Goal: Browse casually: Explore the website without a specific task or goal

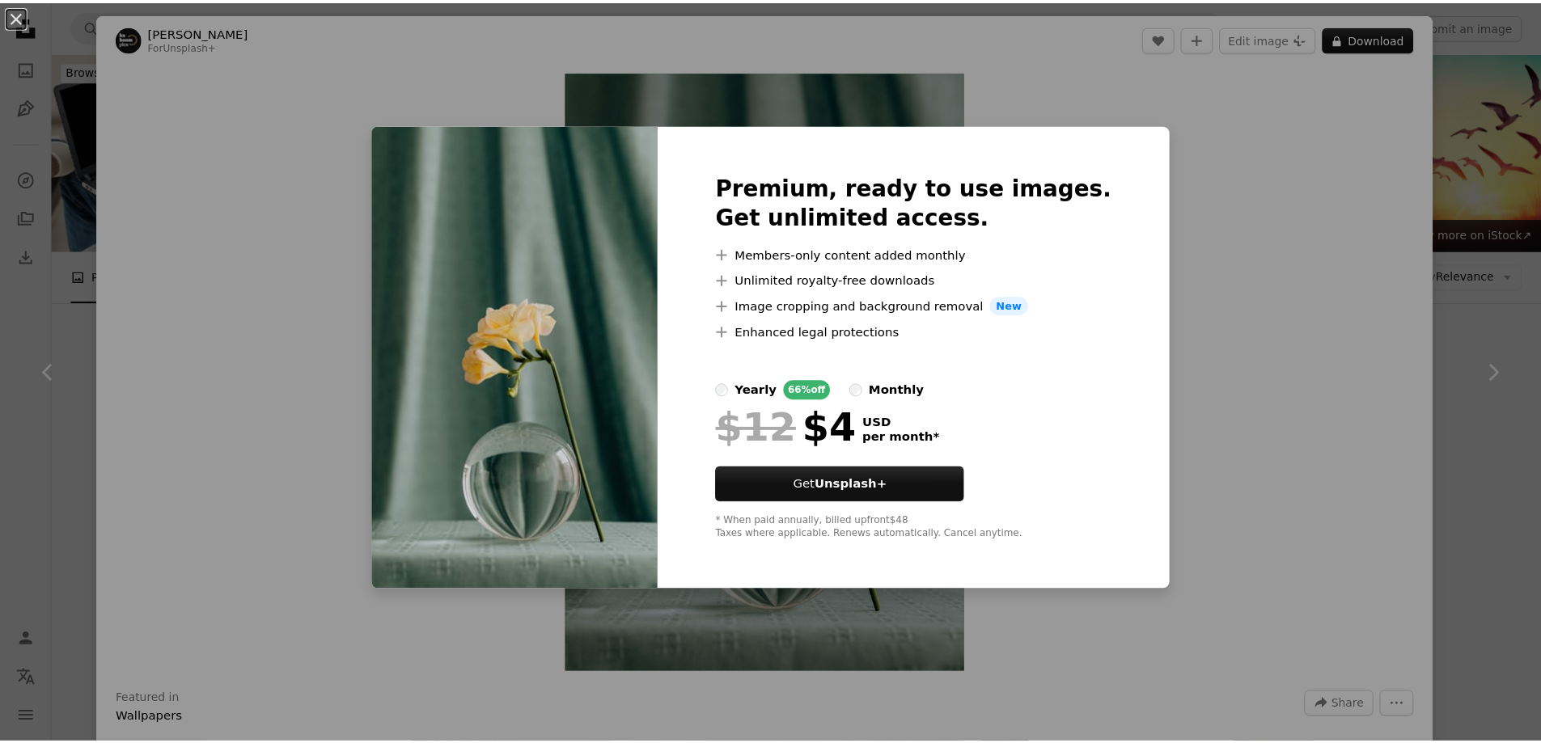
scroll to position [566, 0]
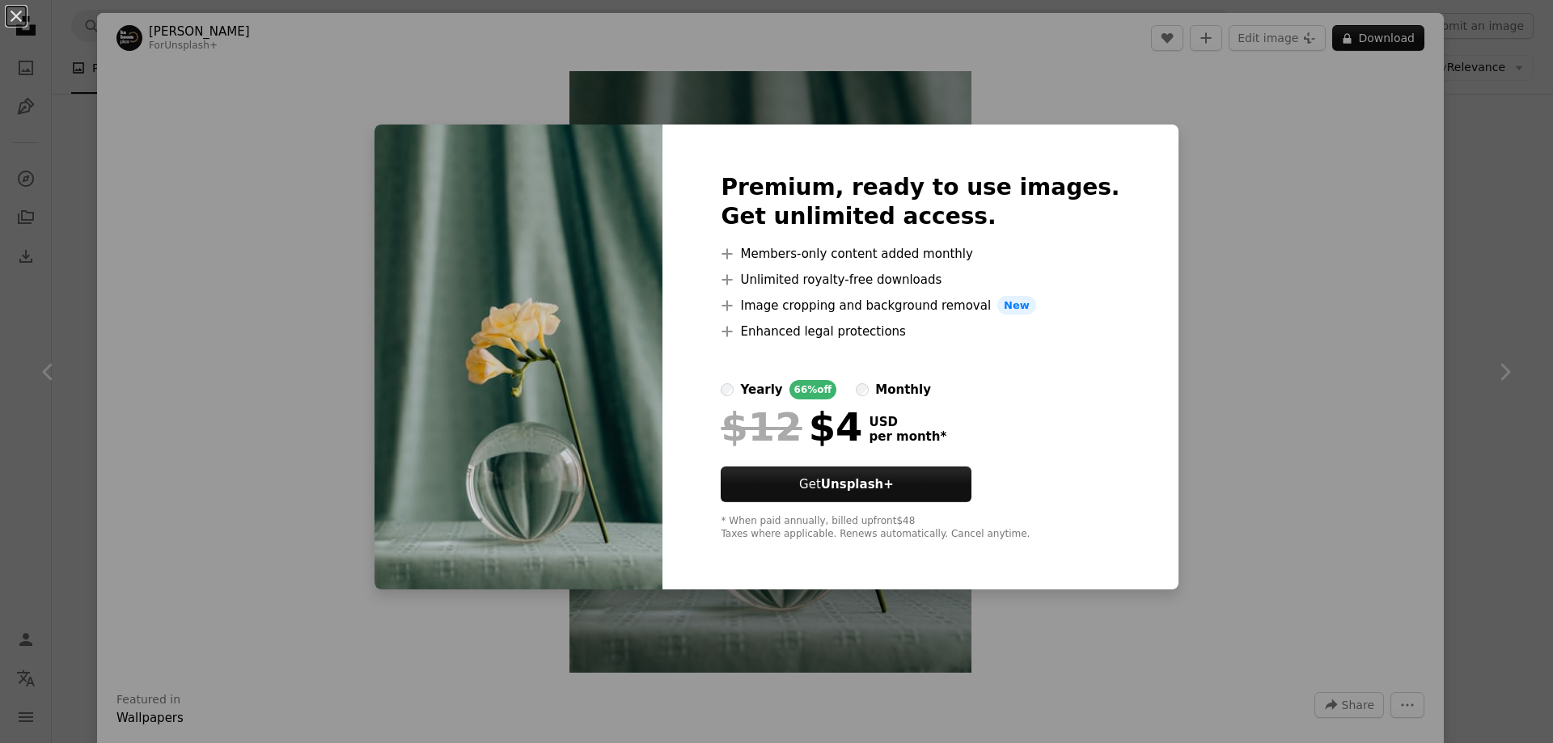
click at [1439, 263] on div "An X shape Premium, ready to use images. Get unlimited access. A plus sign Memb…" at bounding box center [776, 371] width 1553 height 743
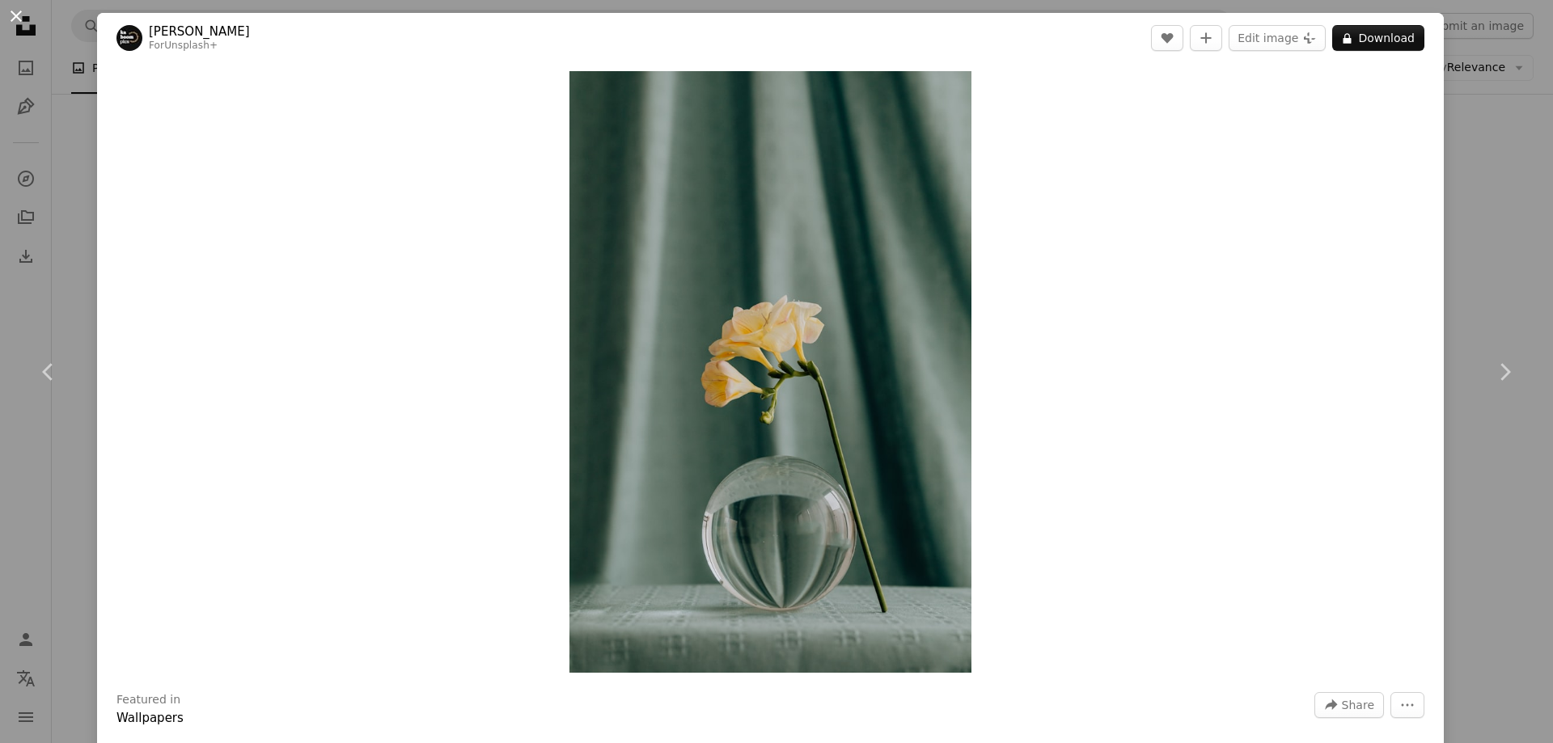
click at [6, 16] on button "An X shape" at bounding box center [15, 15] width 19 height 19
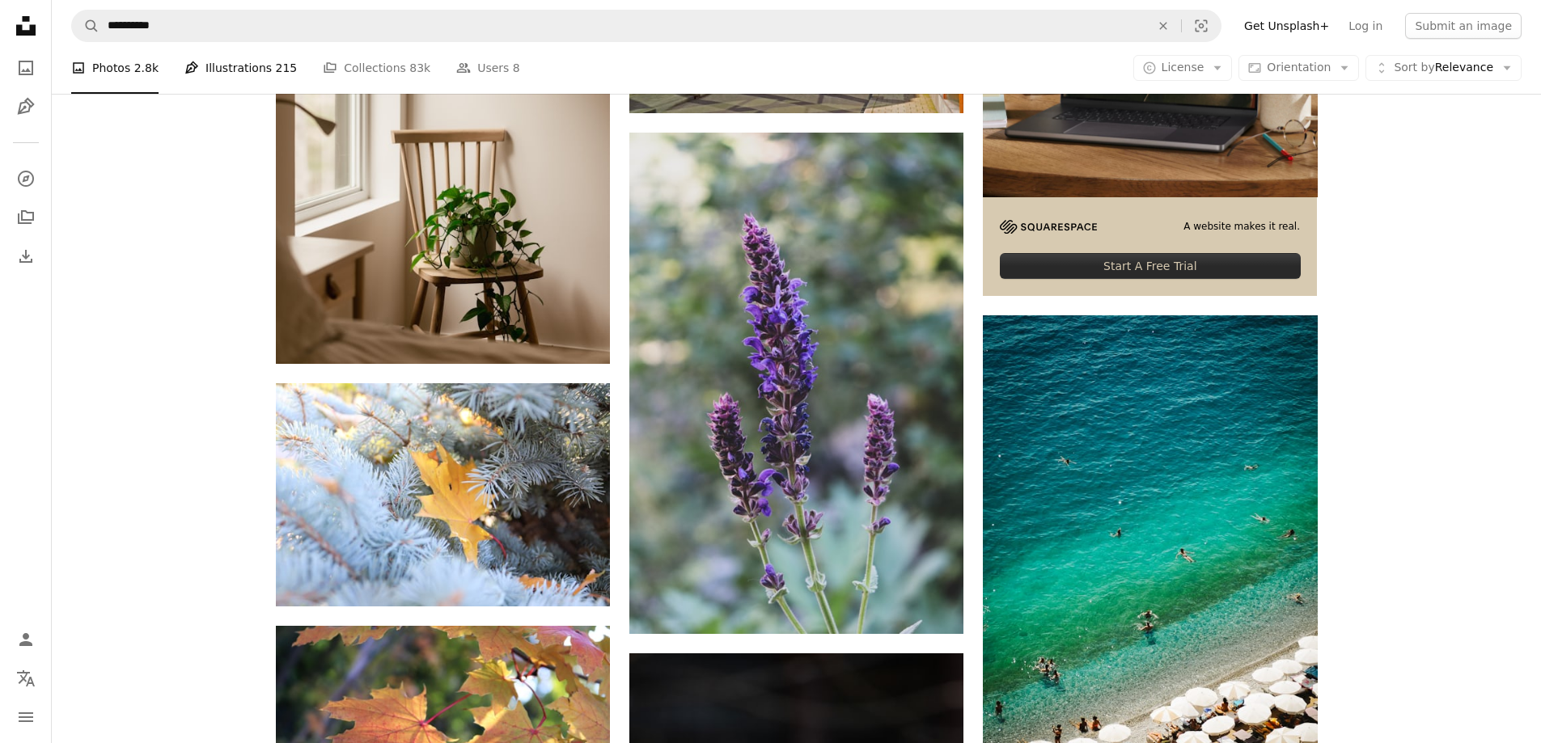
scroll to position [81, 0]
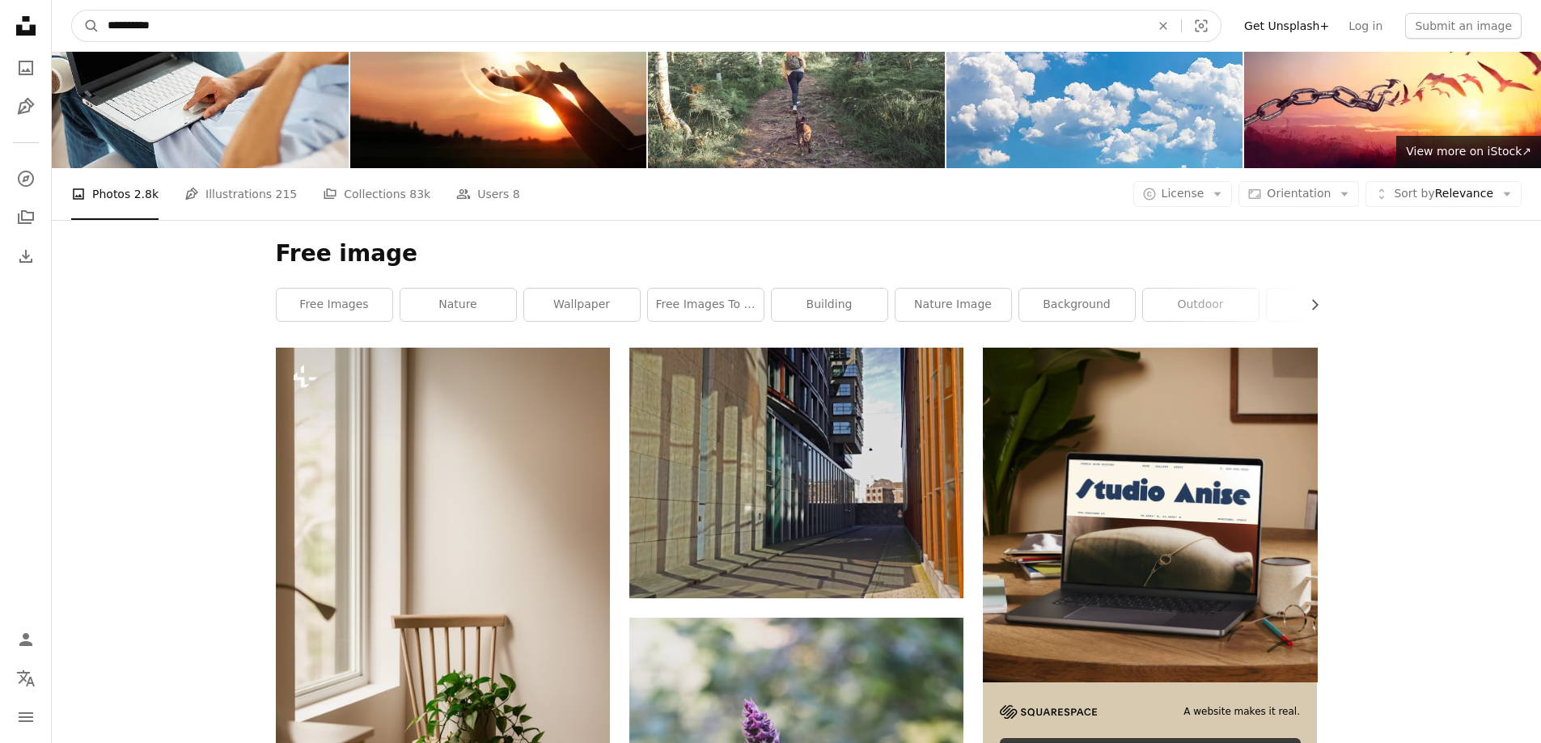
drag, startPoint x: 217, startPoint y: 23, endPoint x: 0, endPoint y: 23, distance: 216.8
type input "*****"
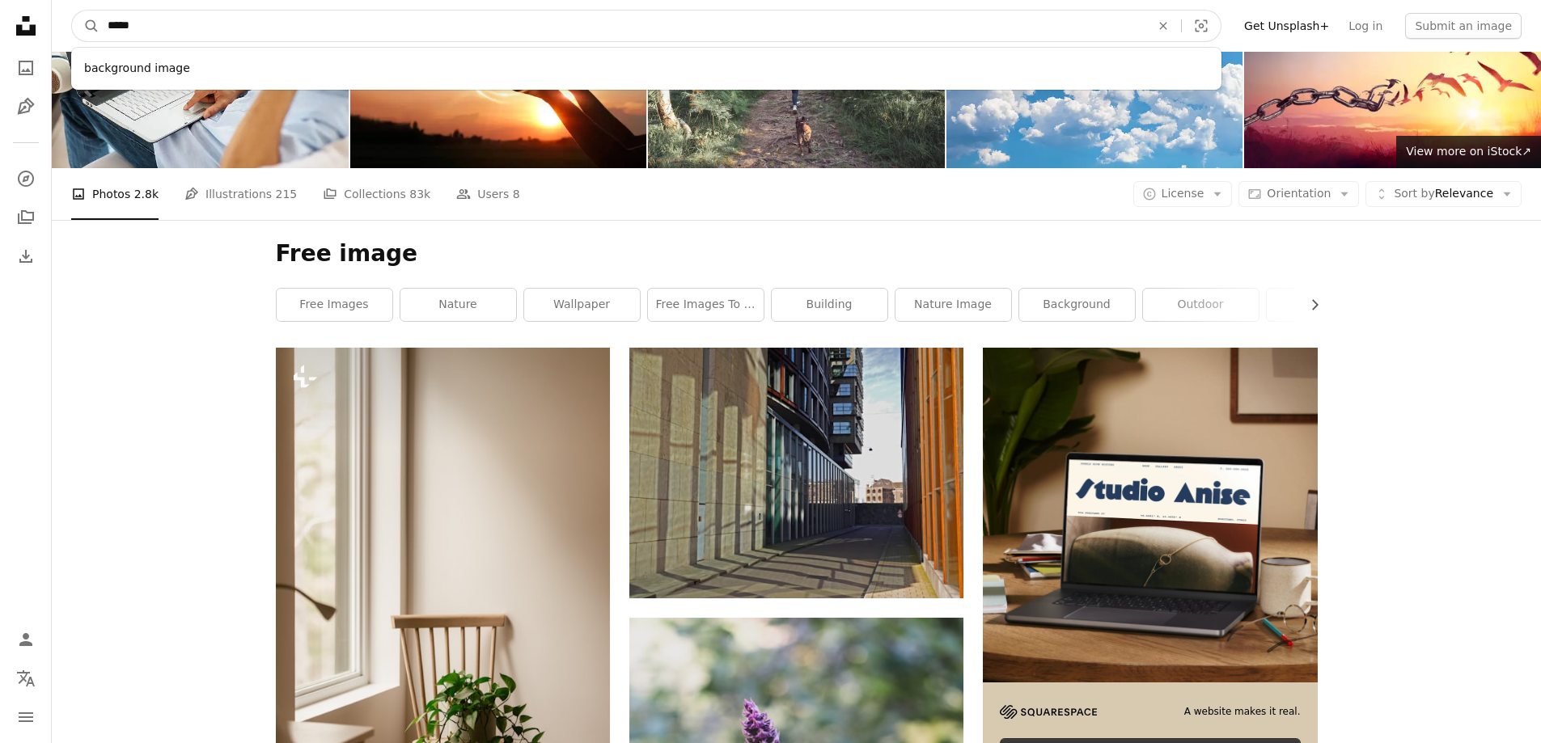
click button "A magnifying glass" at bounding box center [85, 26] width 27 height 31
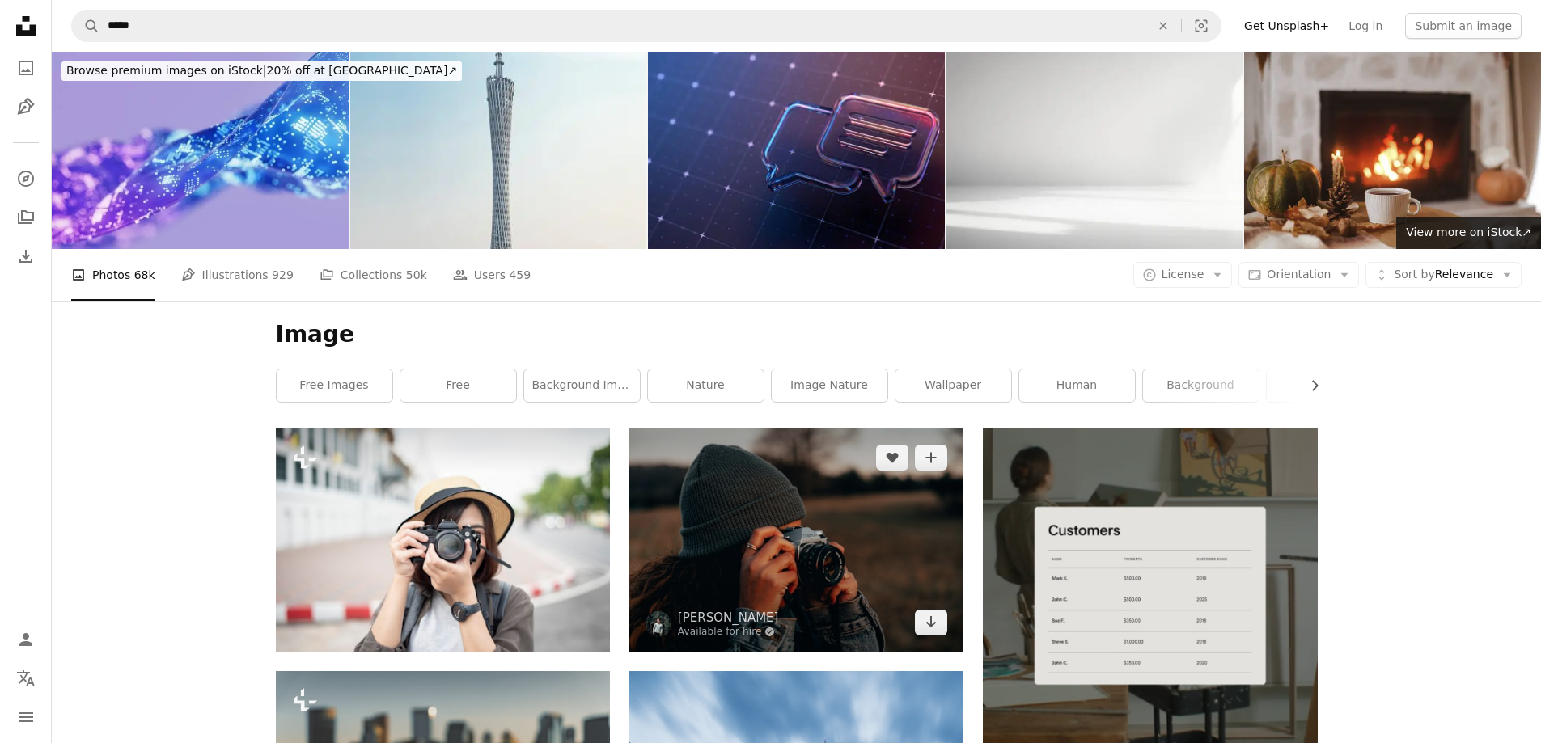
click at [823, 429] on img at bounding box center [796, 540] width 334 height 222
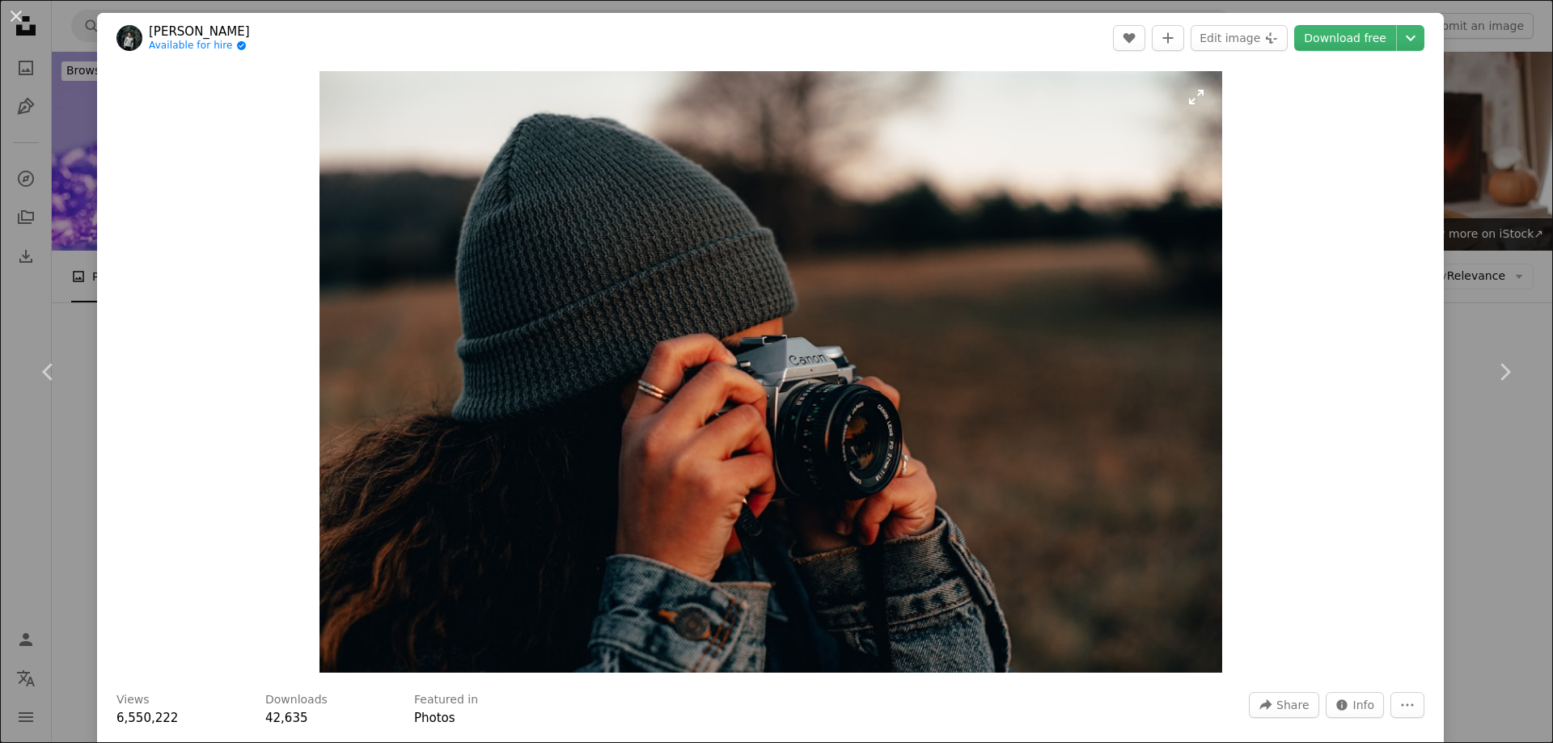
click at [861, 258] on img "Zoom in on this image" at bounding box center [770, 372] width 903 height 602
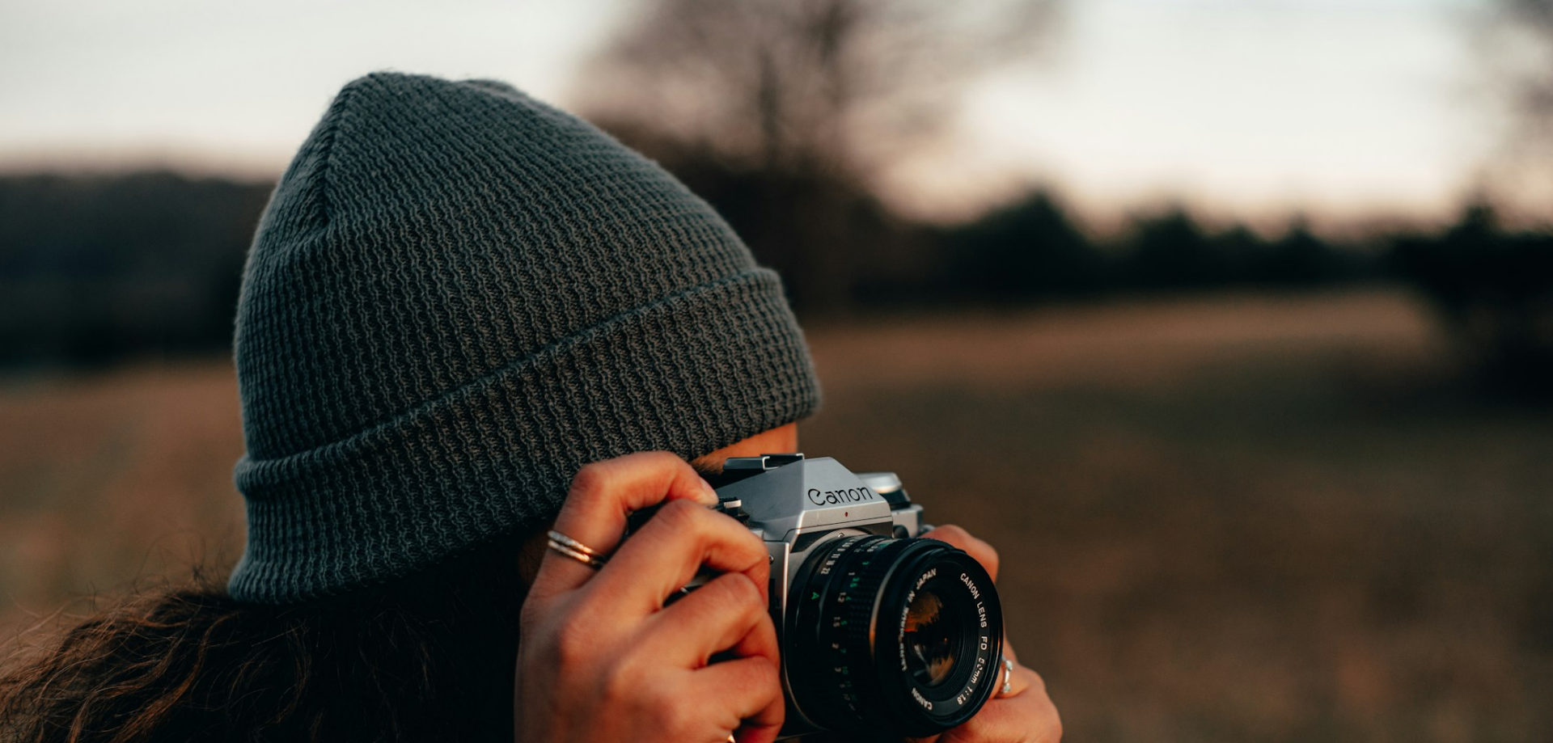
scroll to position [138, 0]
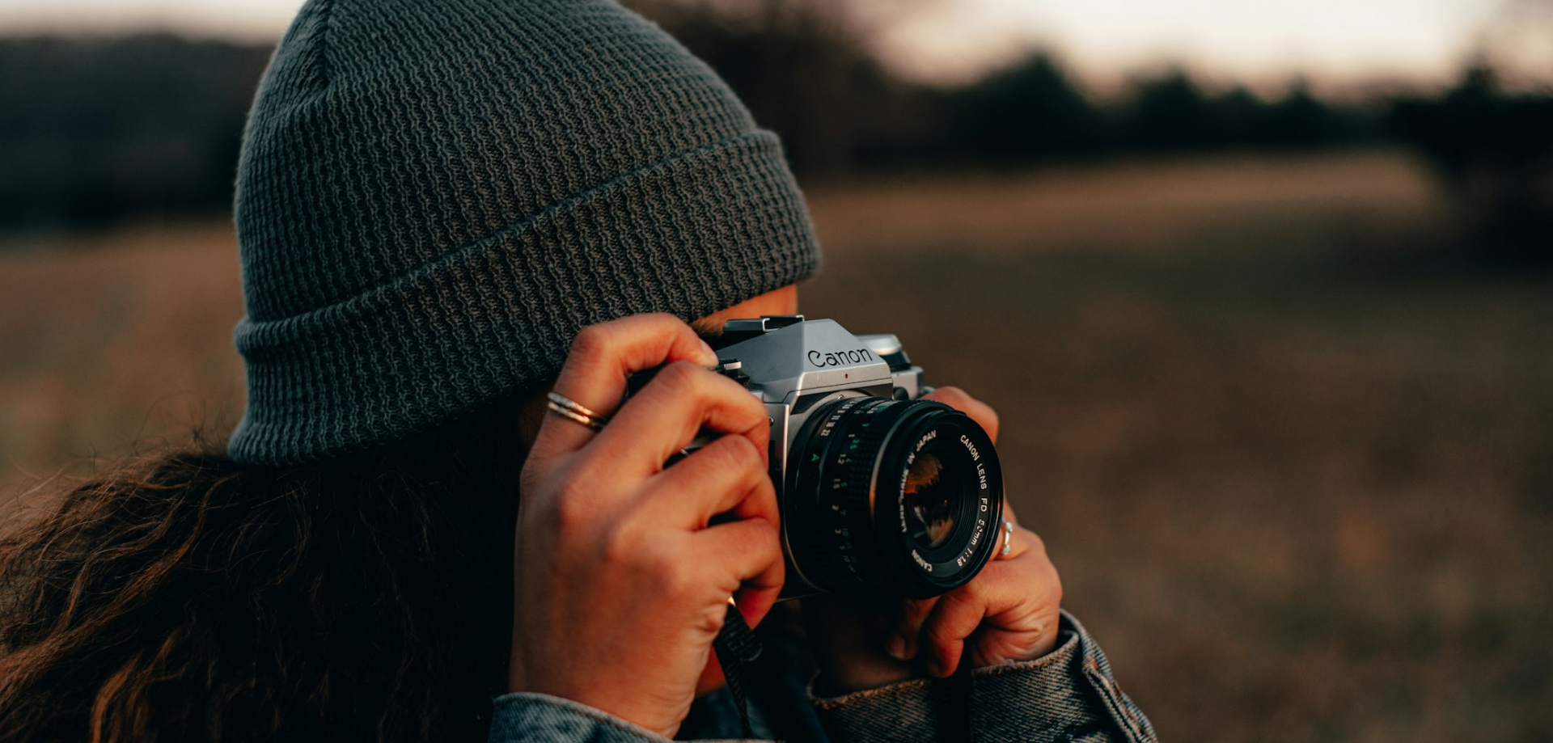
drag, startPoint x: 861, startPoint y: 258, endPoint x: 832, endPoint y: 215, distance: 51.8
click at [832, 215] on img "Zoom out on this image" at bounding box center [776, 379] width 1555 height 1036
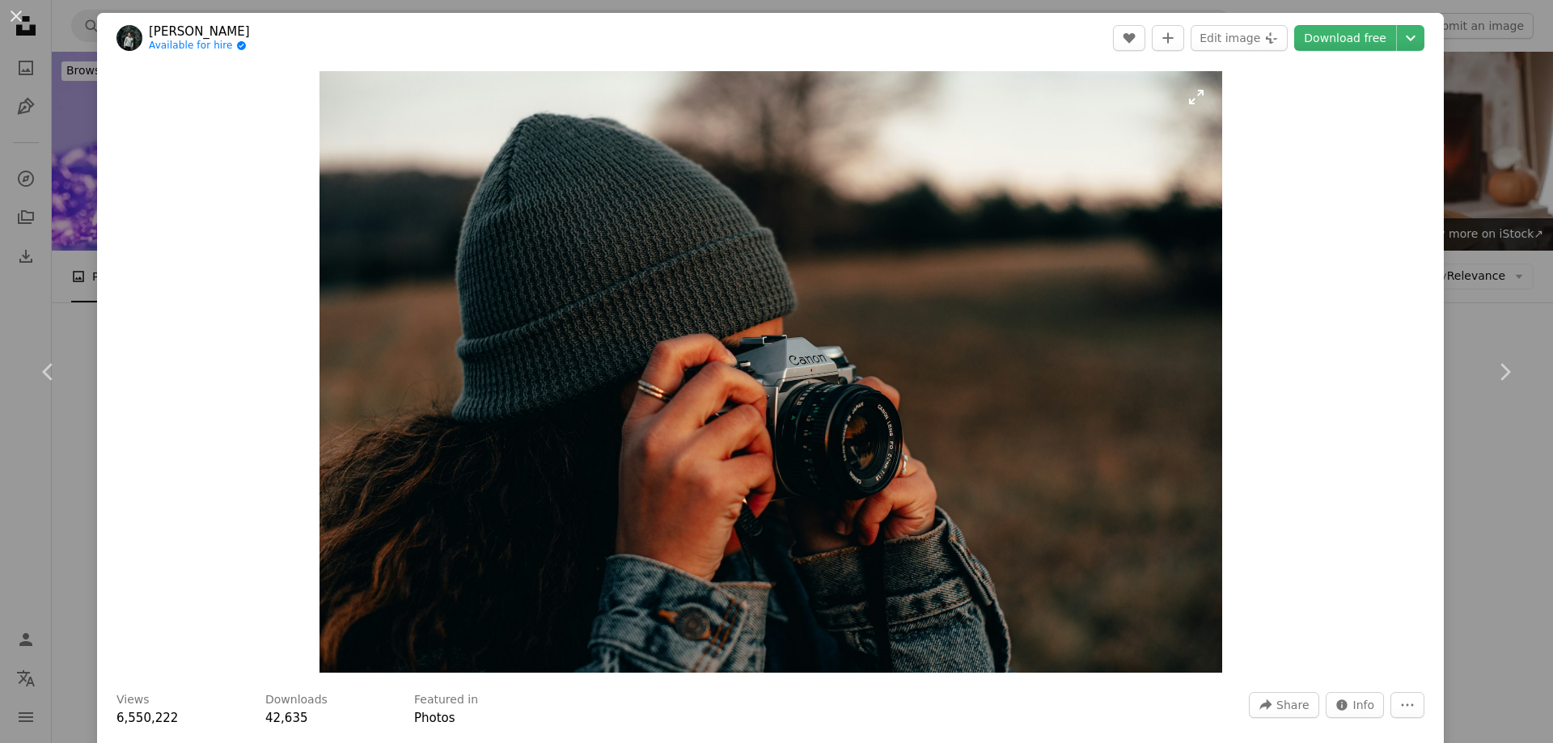
click at [692, 151] on img "Zoom in on this image" at bounding box center [770, 372] width 903 height 602
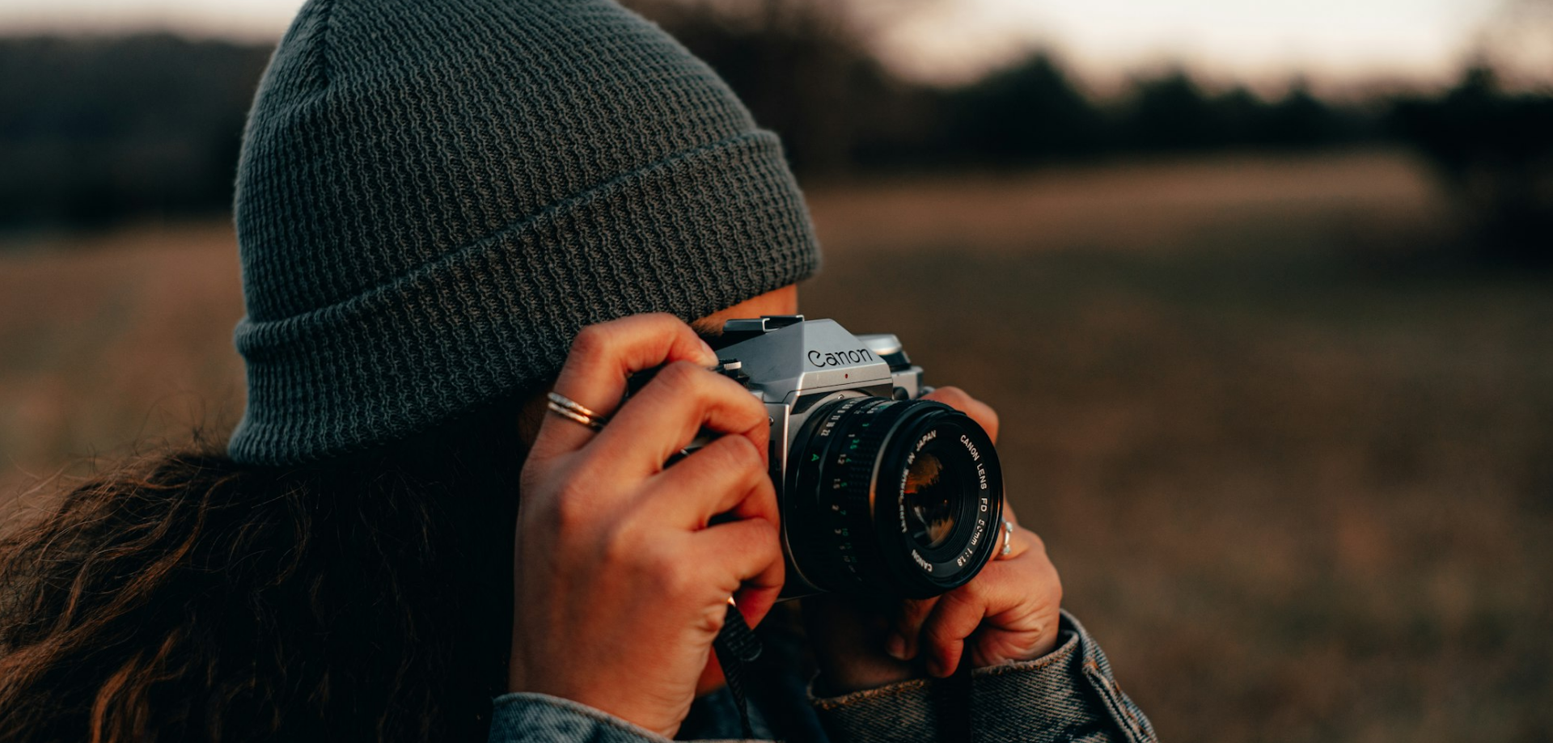
click at [692, 151] on img "Zoom out on this image" at bounding box center [776, 379] width 1555 height 1036
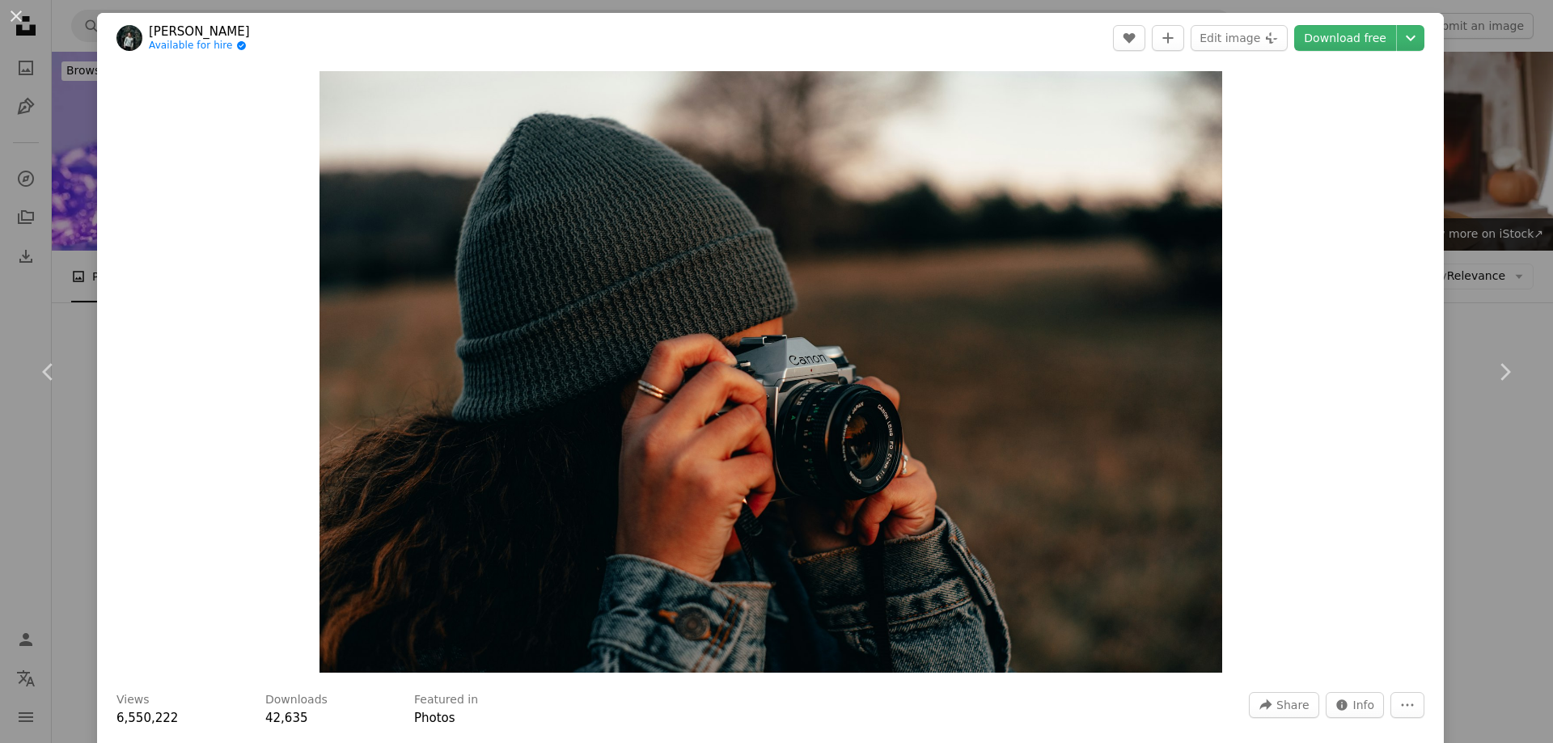
click at [1484, 154] on div "An X shape Chevron left Chevron right [PERSON_NAME] Available for hire A checkm…" at bounding box center [776, 371] width 1553 height 743
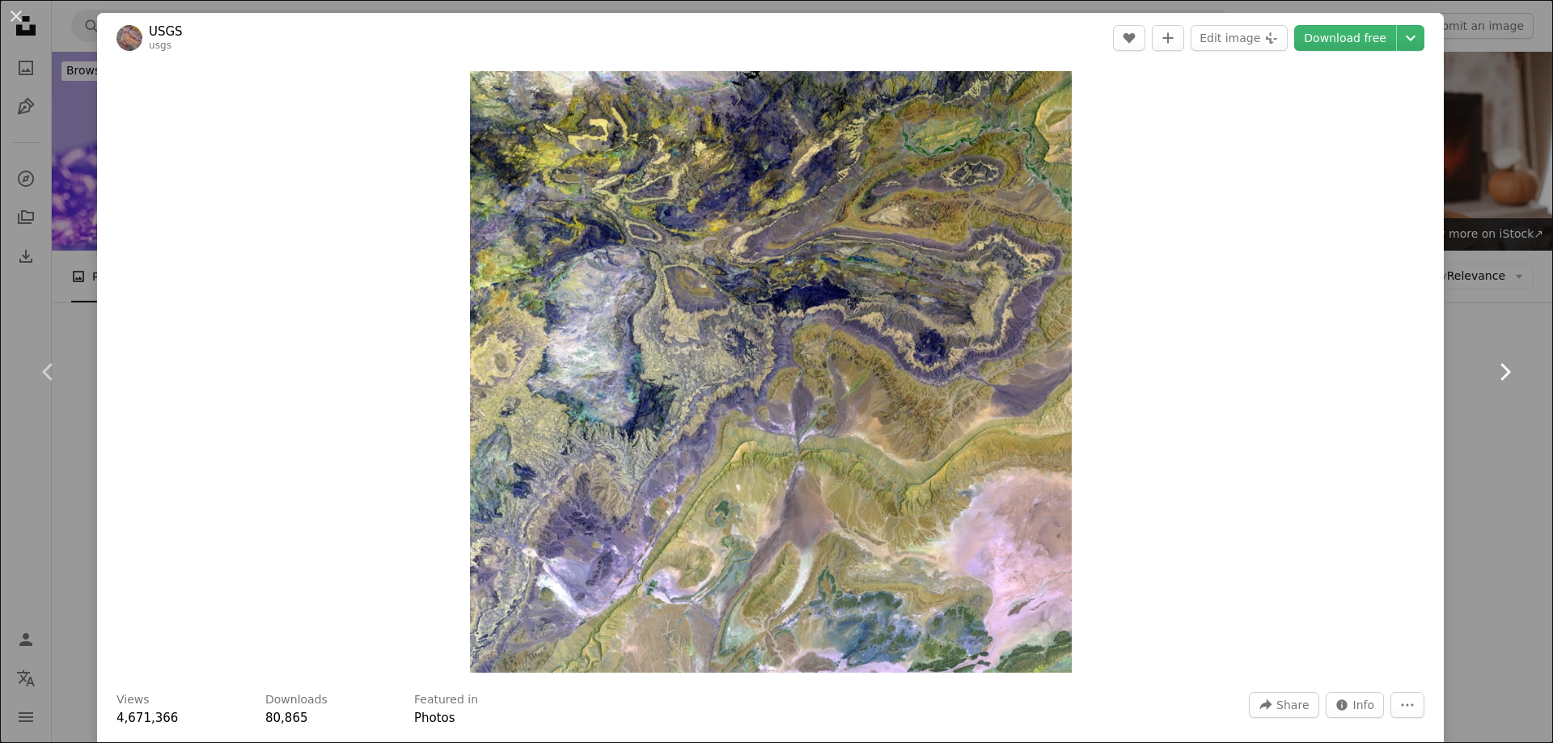
click at [1493, 373] on icon "Chevron right" at bounding box center [1504, 372] width 26 height 26
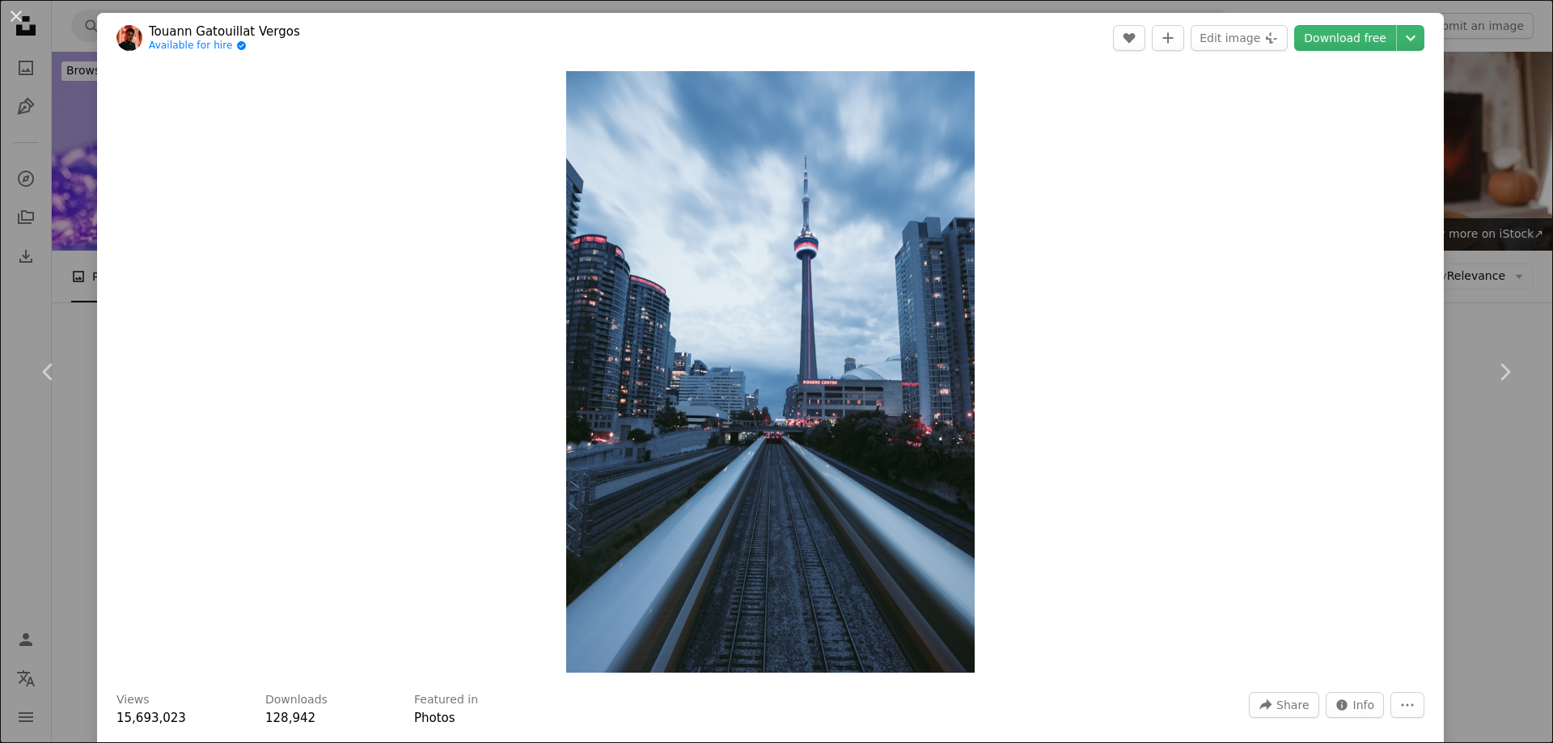
click at [1509, 250] on div "An X shape Chevron left Chevron right Touann Gatouillat [PERSON_NAME] Available…" at bounding box center [776, 371] width 1553 height 743
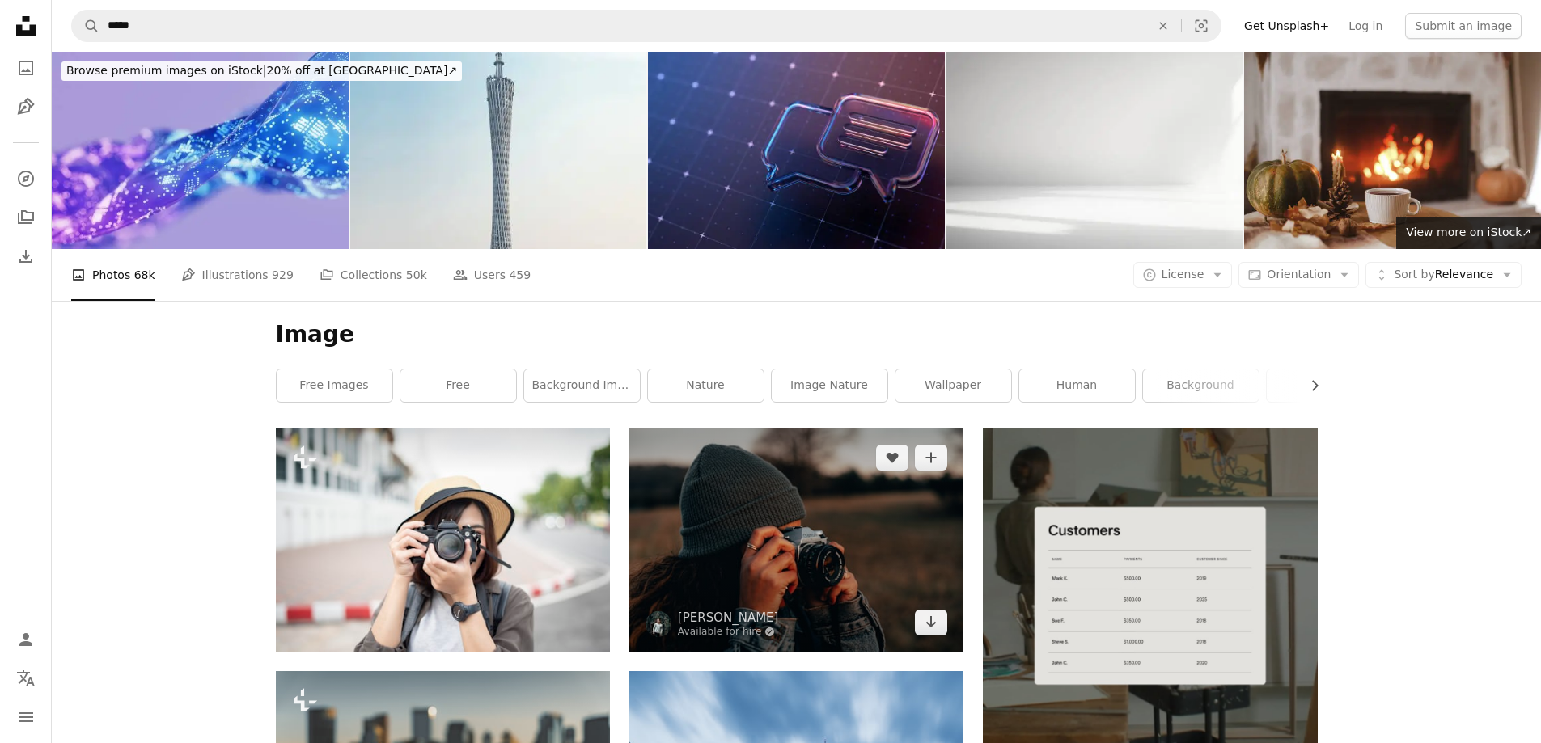
click at [753, 429] on img at bounding box center [796, 540] width 334 height 222
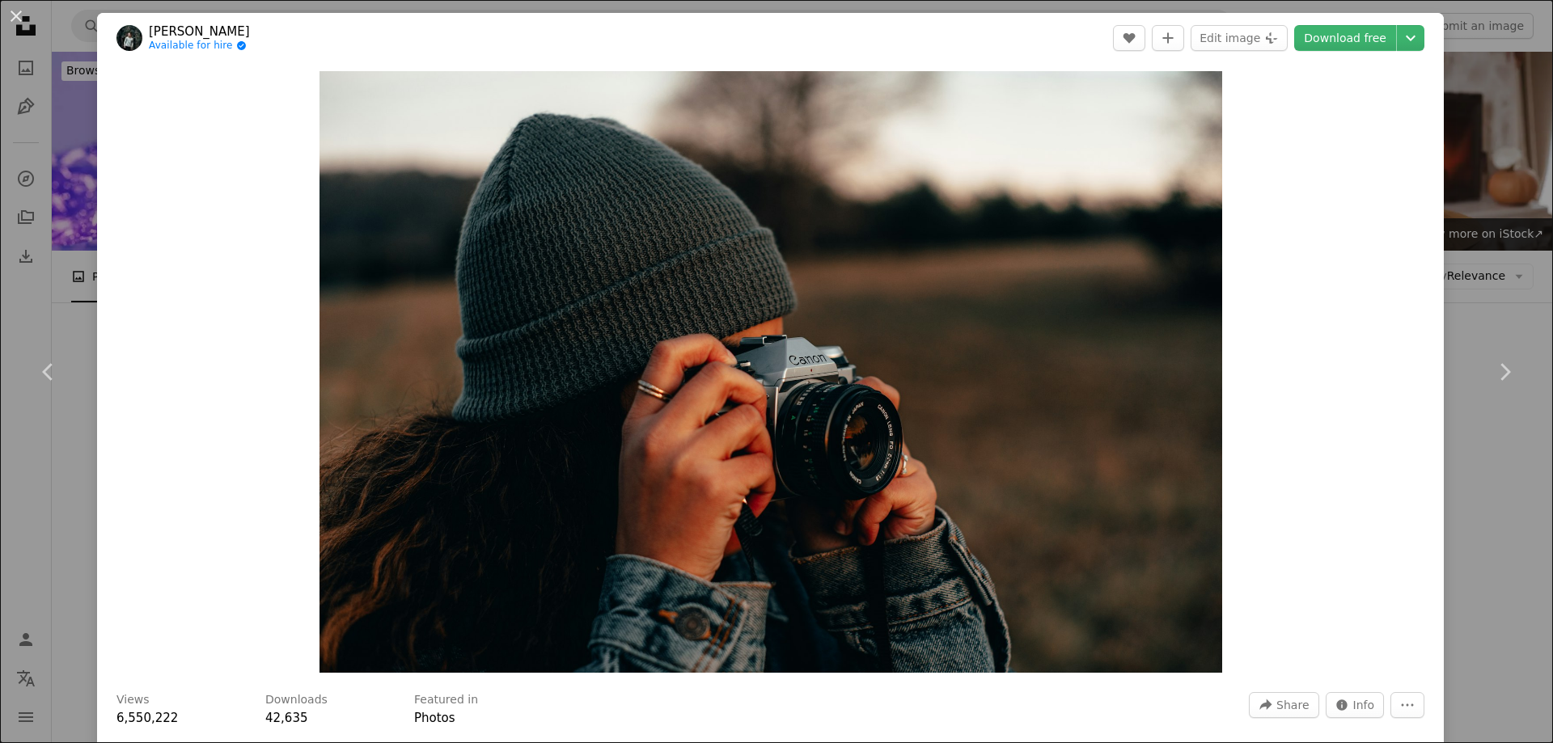
click at [1480, 224] on div "An X shape Chevron left Chevron right [PERSON_NAME] Available for hire A checkm…" at bounding box center [776, 371] width 1553 height 743
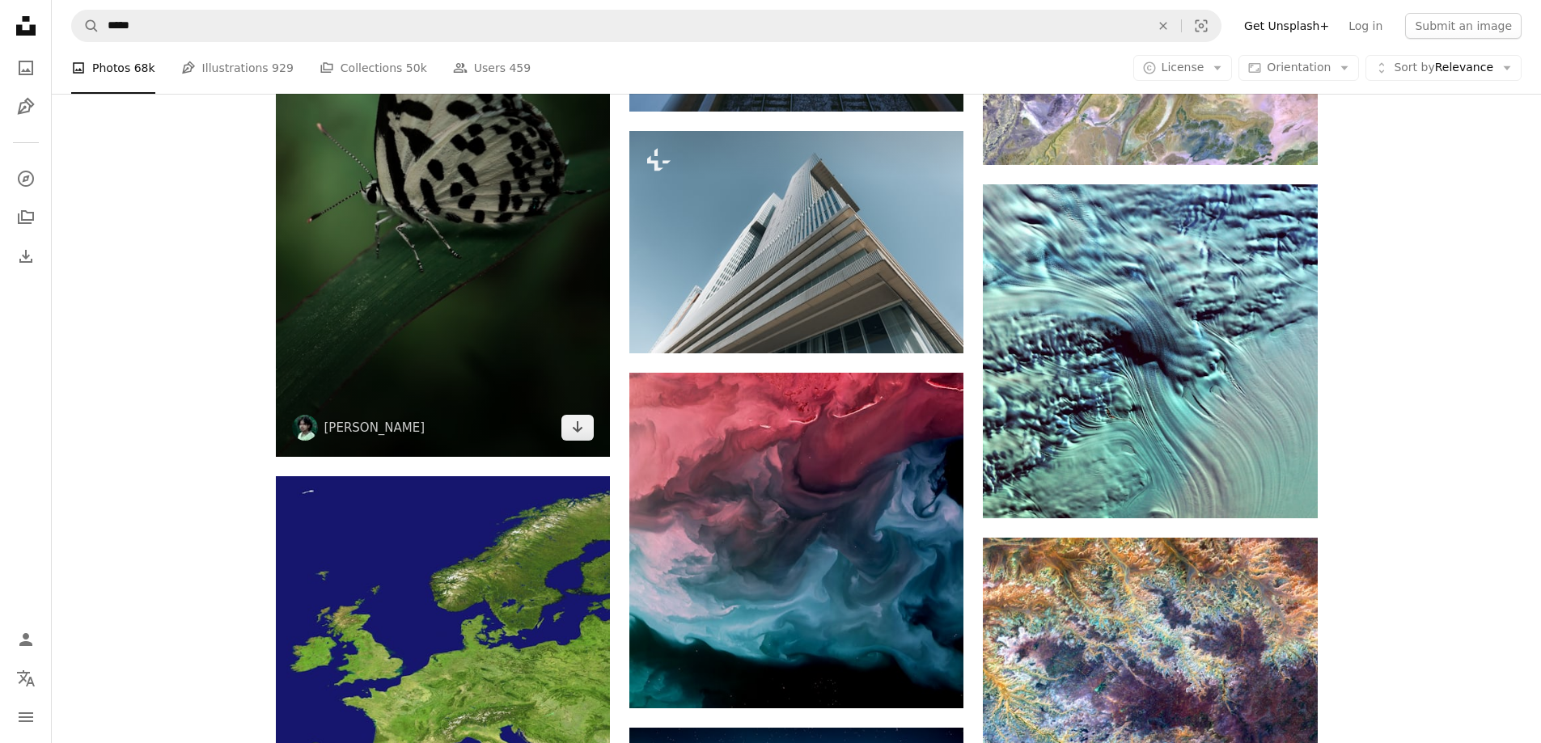
scroll to position [1132, 0]
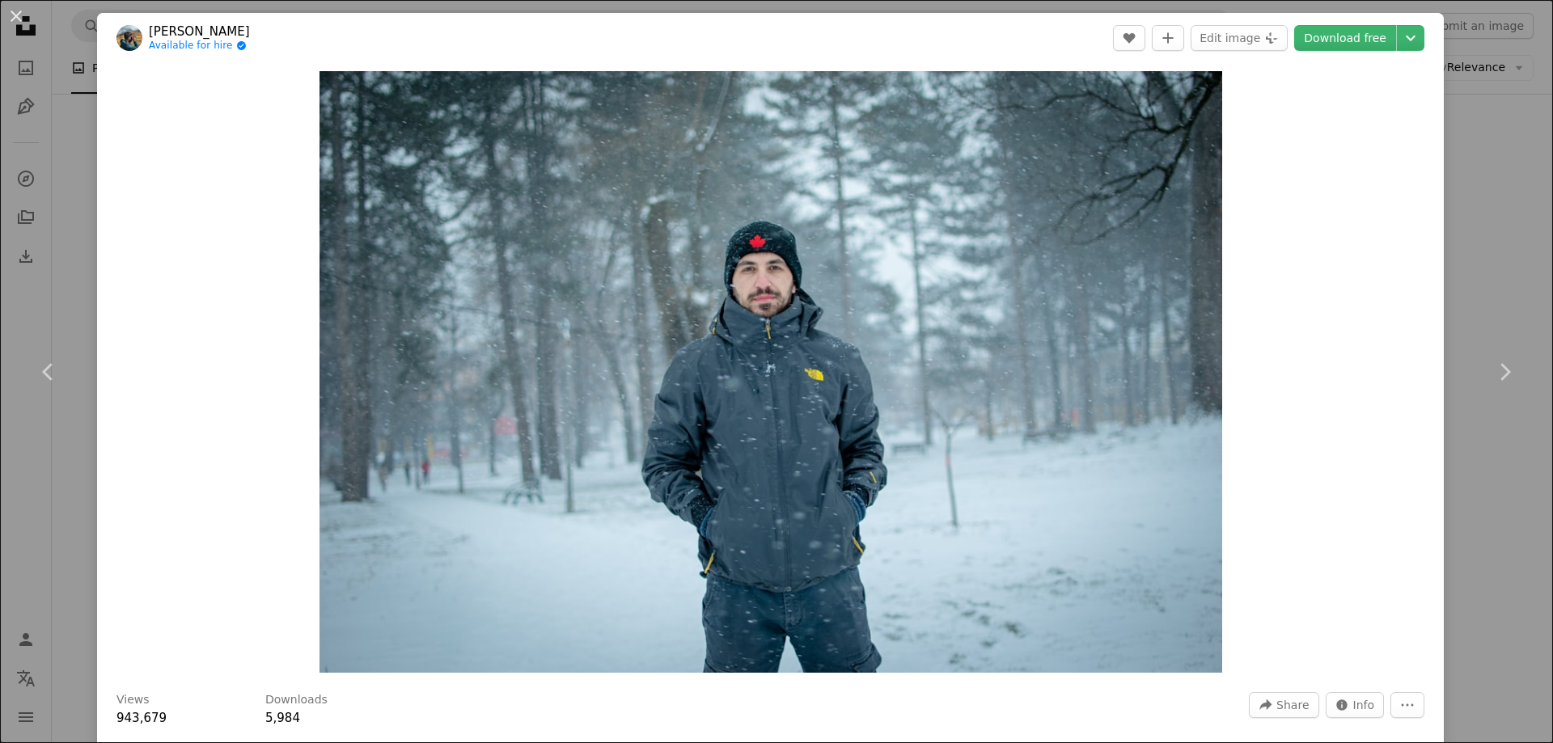
click at [1327, 225] on div "Zoom in" at bounding box center [770, 372] width 1347 height 618
click at [1443, 112] on div "An X shape Chevron left Chevron right [PERSON_NAME] Available for hire A checkm…" at bounding box center [776, 371] width 1553 height 743
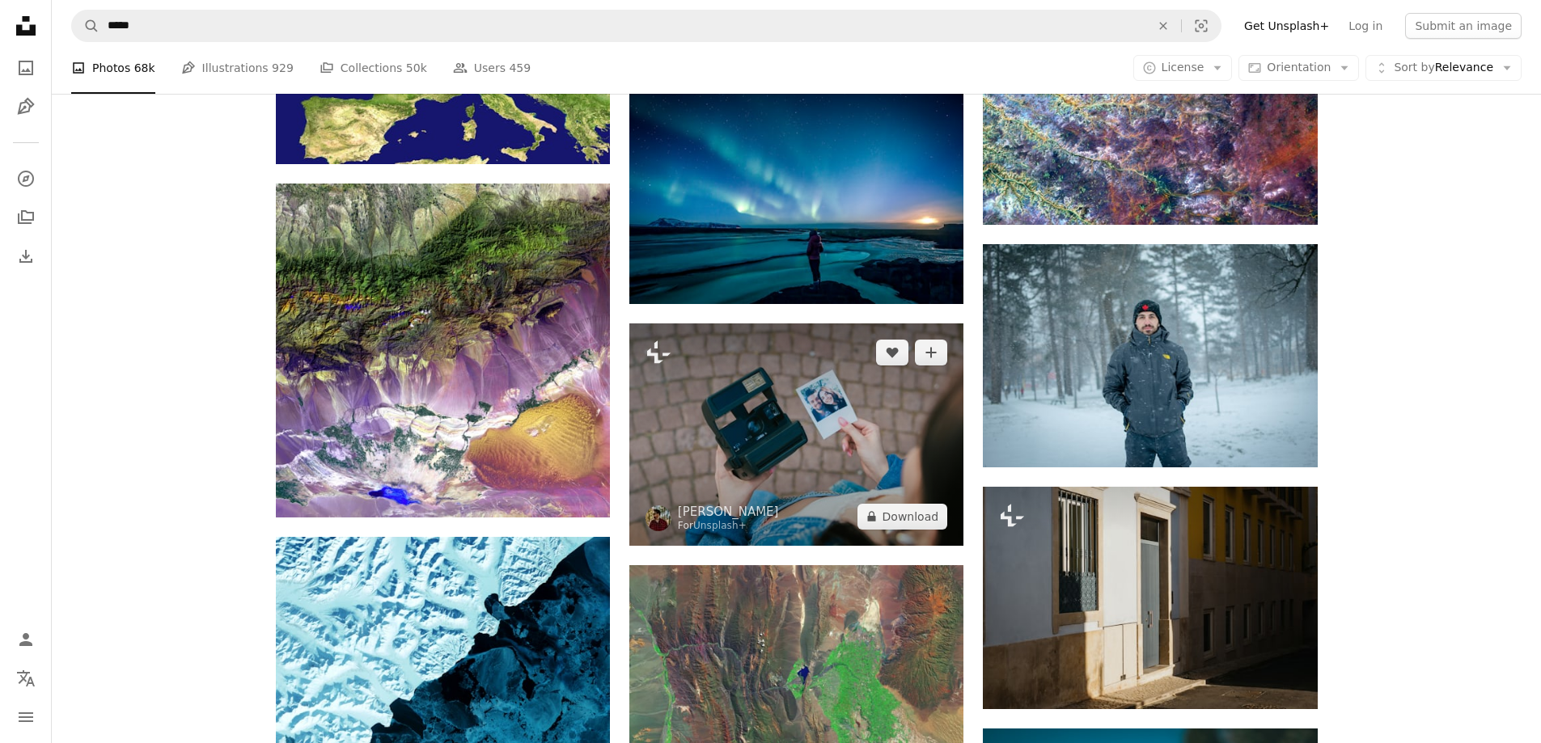
scroll to position [1294, 0]
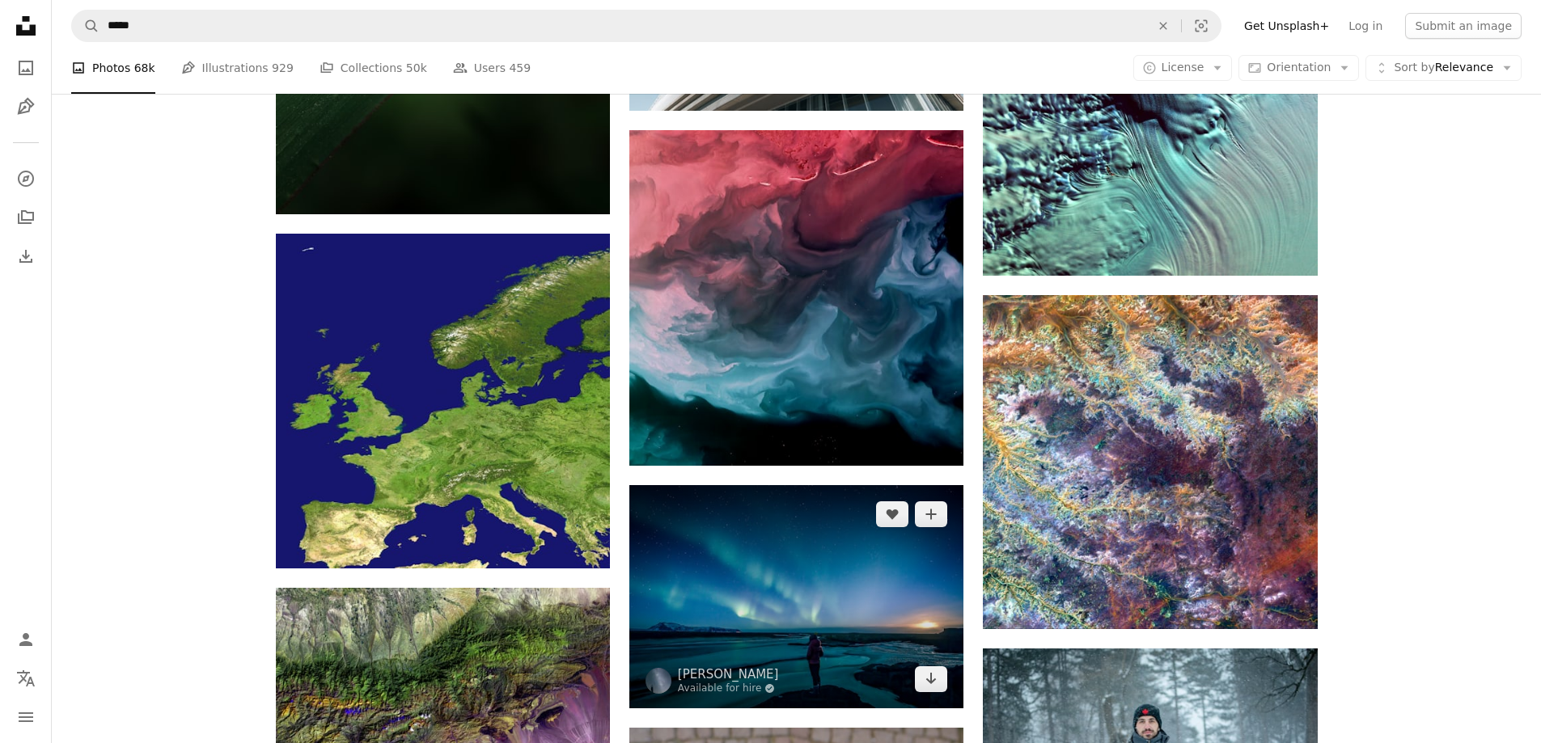
click at [845, 485] on img at bounding box center [796, 596] width 334 height 223
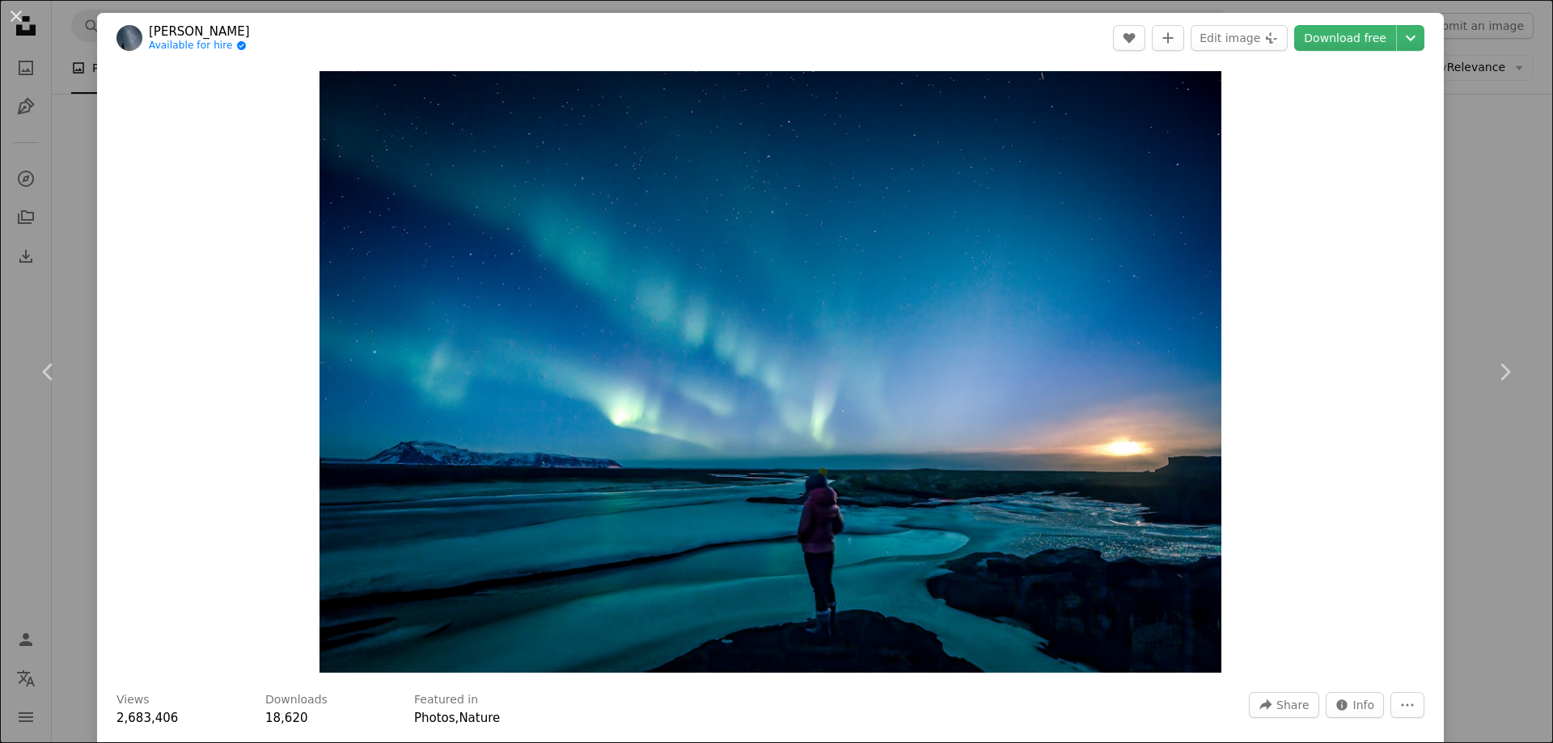
drag, startPoint x: 1500, startPoint y: 207, endPoint x: 1502, endPoint y: 157, distance: 50.2
click at [1500, 206] on div "An X shape Chevron left Chevron right [PERSON_NAME] Available for hire A checkm…" at bounding box center [776, 371] width 1553 height 743
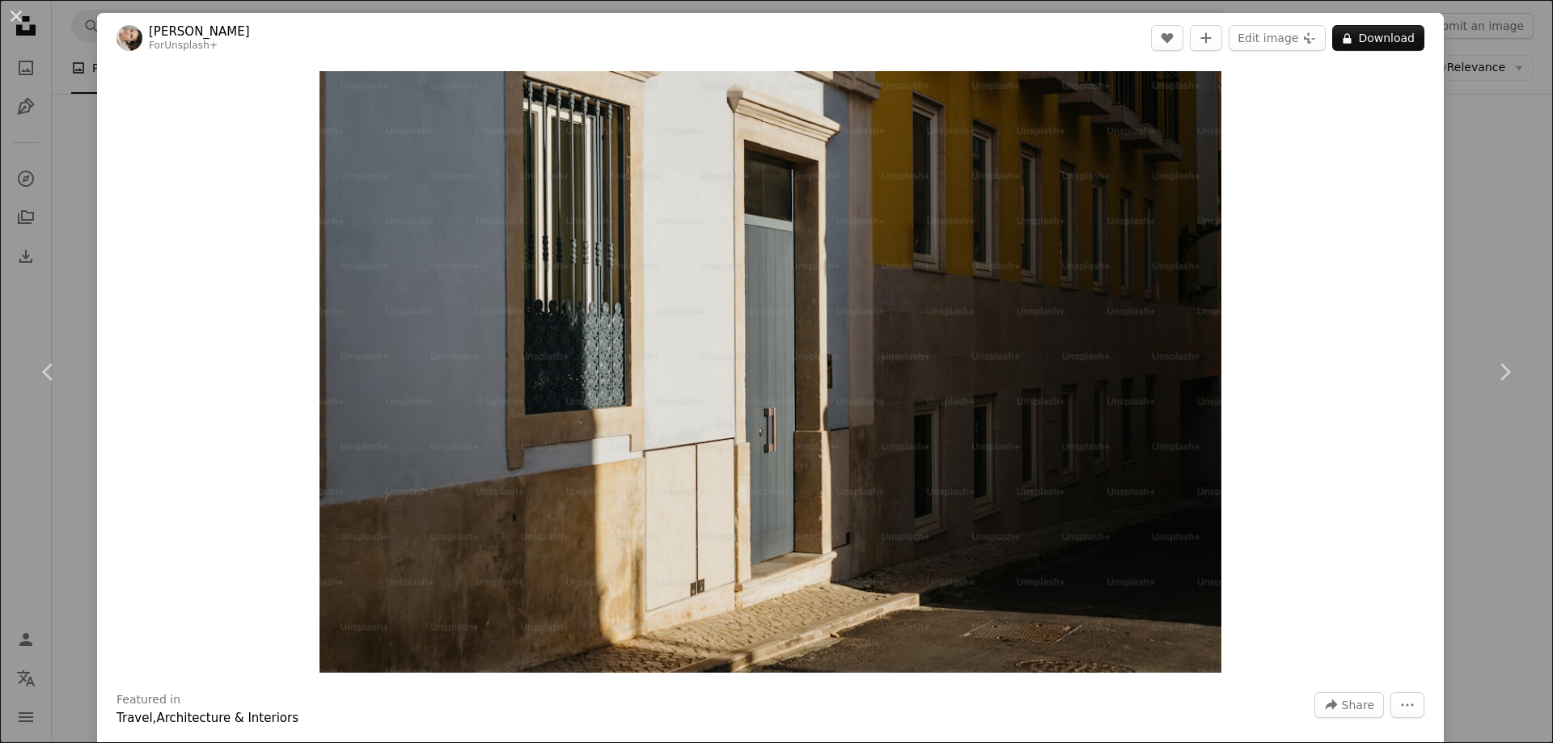
click at [1483, 89] on div "An X shape Chevron left Chevron right [PERSON_NAME] For Unsplash+ A heart A plu…" at bounding box center [776, 371] width 1553 height 743
